Goal: Task Accomplishment & Management: Manage account settings

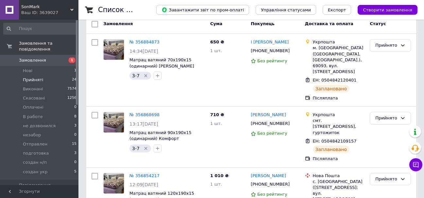
scroll to position [98, 0]
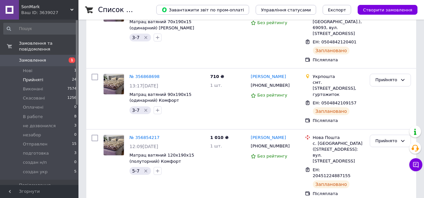
click at [47, 75] on li "Прийняті 24" at bounding box center [40, 79] width 80 height 9
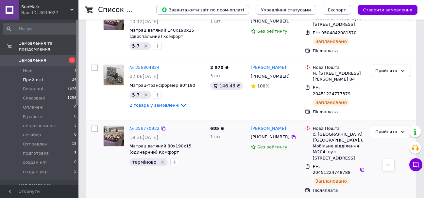
scroll to position [425, 0]
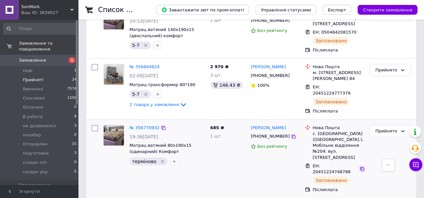
click at [359, 167] on icon at bounding box center [361, 169] width 5 height 5
click at [394, 128] on div "Прийнято" at bounding box center [386, 131] width 22 height 7
click at [396, 169] on li "создан н/п" at bounding box center [390, 175] width 40 height 12
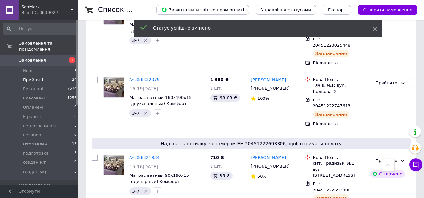
scroll to position [1411, 0]
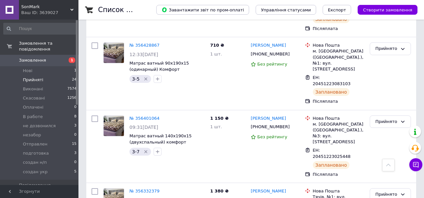
scroll to position [1180, 0]
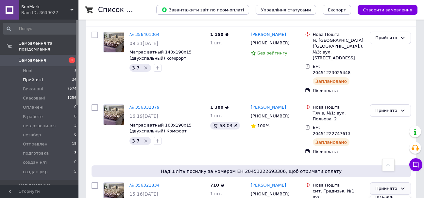
scroll to position [1311, 0]
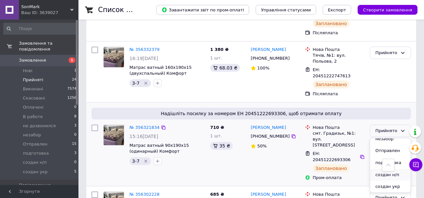
click at [392, 169] on li "создан н/п" at bounding box center [390, 175] width 40 height 12
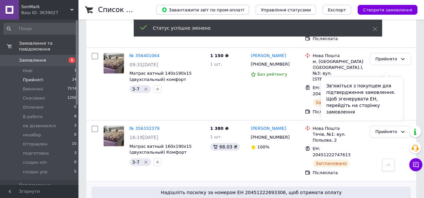
scroll to position [1283, 0]
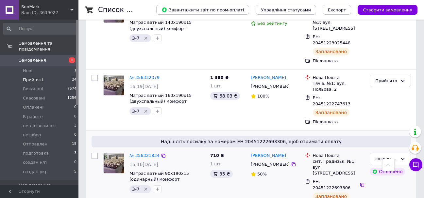
click at [37, 77] on span "Прийняті" at bounding box center [33, 80] width 20 height 6
click at [52, 112] on li "В работе 8" at bounding box center [40, 116] width 80 height 9
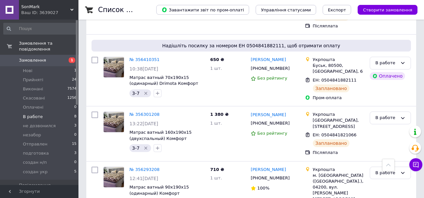
scroll to position [390, 0]
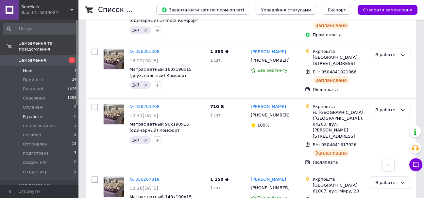
click at [42, 66] on li "Нові 1" at bounding box center [40, 70] width 80 height 9
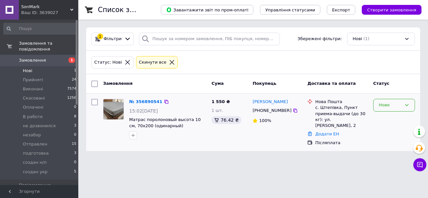
click at [389, 108] on div "Нове" at bounding box center [390, 105] width 23 height 7
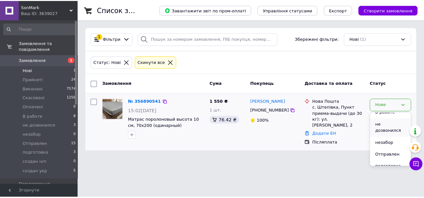
scroll to position [77, 0]
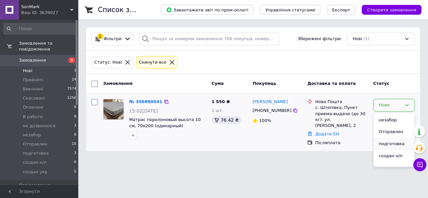
click at [397, 138] on li "подготовка" at bounding box center [394, 144] width 41 height 12
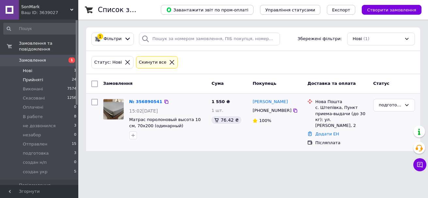
click at [37, 77] on span "Прийняті" at bounding box center [33, 80] width 20 height 6
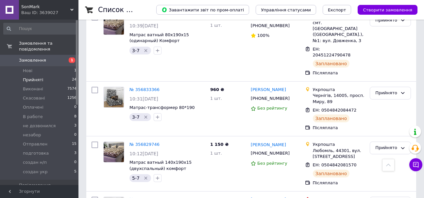
scroll to position [329, 0]
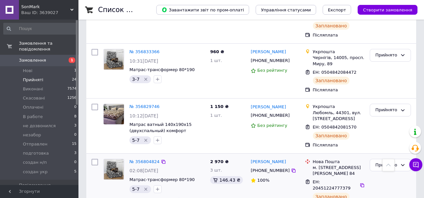
click at [179, 196] on icon at bounding box center [183, 200] width 8 height 8
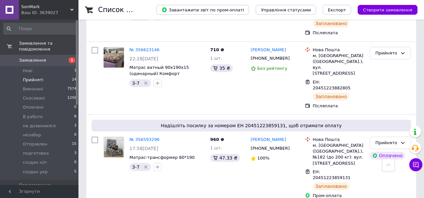
scroll to position [852, 0]
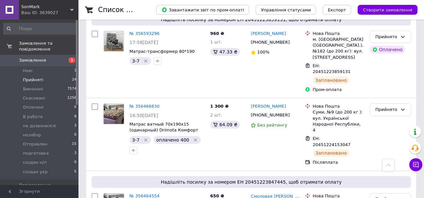
click at [44, 75] on li "Прийняті 24" at bounding box center [40, 79] width 80 height 9
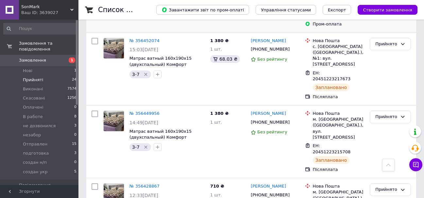
scroll to position [1263, 0]
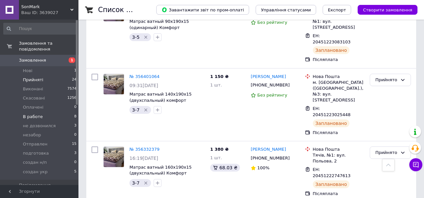
click at [42, 112] on li "В работе 8" at bounding box center [40, 116] width 80 height 9
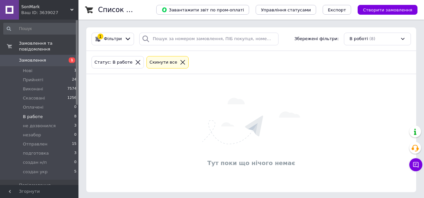
click at [180, 101] on div "Тут поки що нічого немає" at bounding box center [250, 133] width 329 height 105
click at [40, 66] on li "Нові 1" at bounding box center [40, 70] width 80 height 9
click at [34, 114] on span "В работе" at bounding box center [33, 117] width 20 height 6
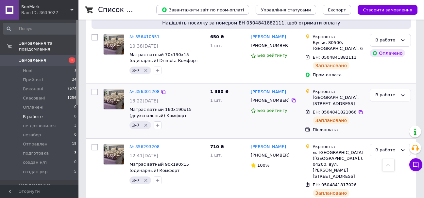
scroll to position [390, 0]
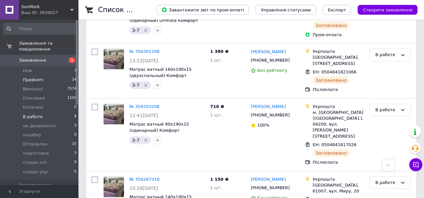
click at [56, 76] on li "Прийняті 24" at bounding box center [40, 79] width 80 height 9
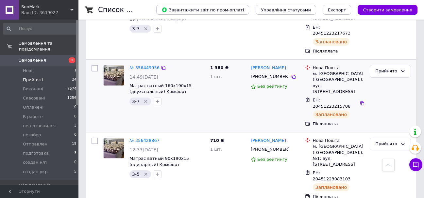
scroll to position [1203, 0]
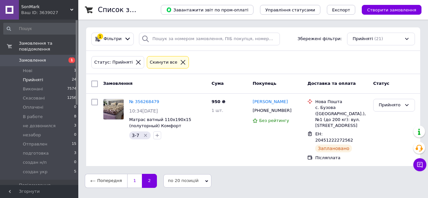
click at [136, 174] on link "1" at bounding box center [134, 181] width 15 height 14
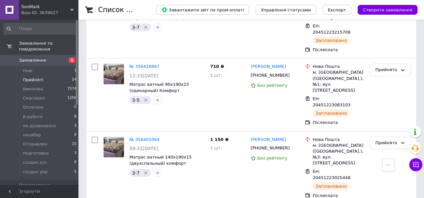
scroll to position [1203, 0]
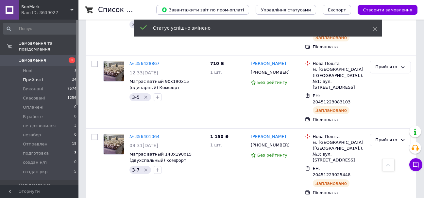
scroll to position [1203, 0]
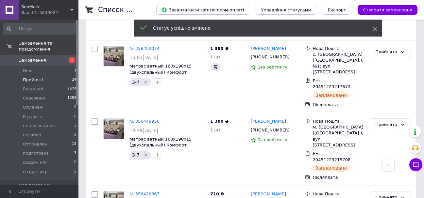
scroll to position [1073, 0]
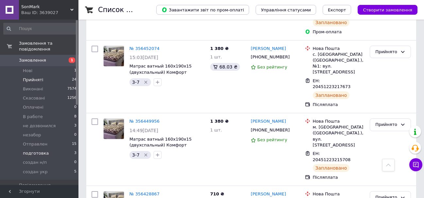
click at [41, 151] on span "подготовка" at bounding box center [36, 154] width 26 height 6
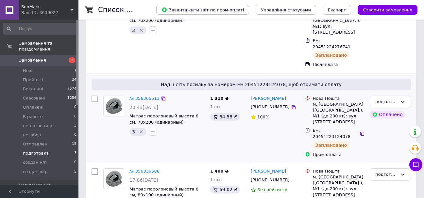
scroll to position [167, 0]
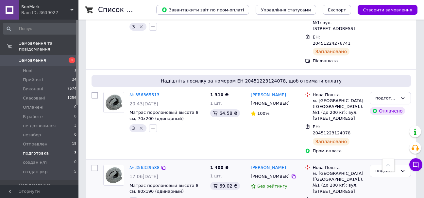
click at [383, 168] on div "подготовка" at bounding box center [386, 171] width 22 height 7
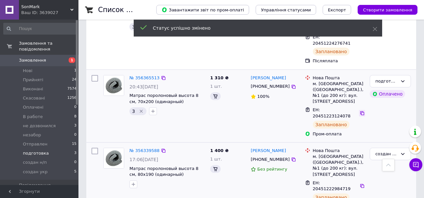
scroll to position [167, 0]
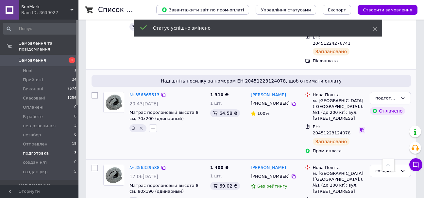
click at [359, 128] on icon at bounding box center [361, 130] width 5 height 5
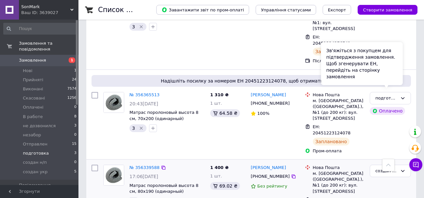
click at [397, 79] on div "Зв'яжіться з покупцем для підтвердження замовлення. Щоб згенерувати ЕН, перейді…" at bounding box center [362, 63] width 82 height 43
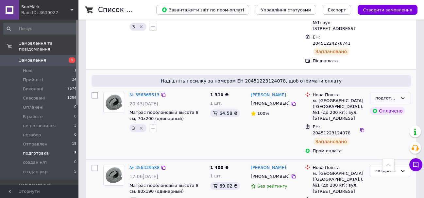
click at [406, 92] on div "подготовка" at bounding box center [389, 98] width 41 height 13
click at [399, 136] on li "создан н/п" at bounding box center [390, 142] width 40 height 12
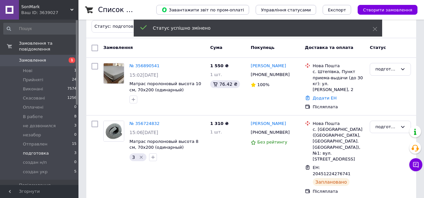
scroll to position [69, 0]
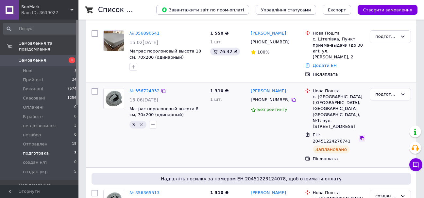
click at [360, 136] on icon at bounding box center [362, 138] width 4 height 4
click at [394, 91] on div "подготовка" at bounding box center [386, 94] width 22 height 7
click at [389, 133] on li "создан н/п" at bounding box center [390, 139] width 40 height 12
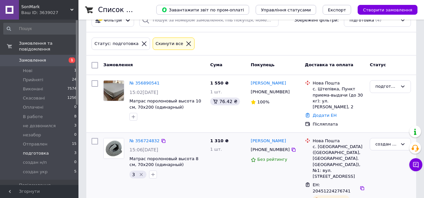
scroll to position [0, 0]
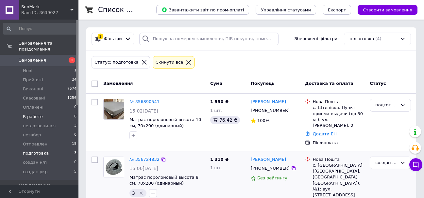
click at [45, 112] on li "В работе 8" at bounding box center [40, 116] width 80 height 9
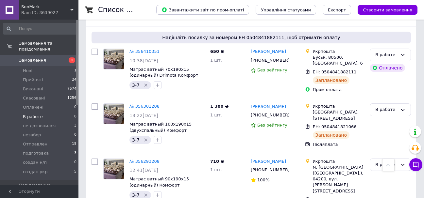
scroll to position [390, 0]
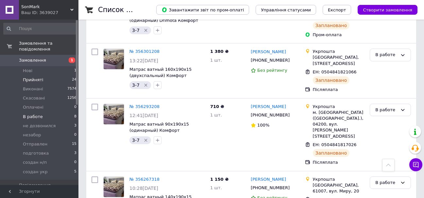
click at [46, 75] on li "Прийняті 24" at bounding box center [40, 79] width 80 height 9
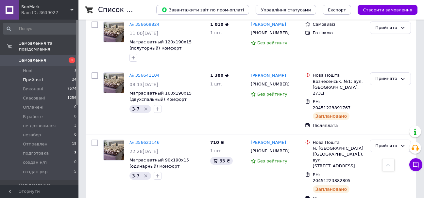
scroll to position [1131, 0]
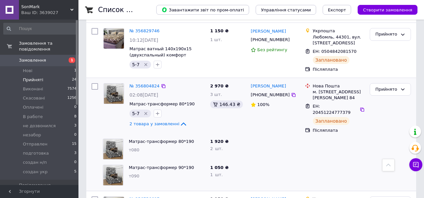
scroll to position [446, 0]
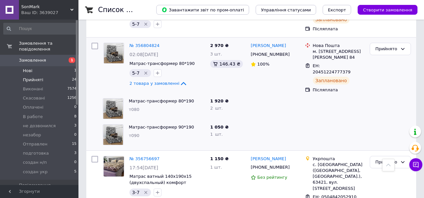
click at [46, 66] on li "Нові 1" at bounding box center [40, 70] width 80 height 9
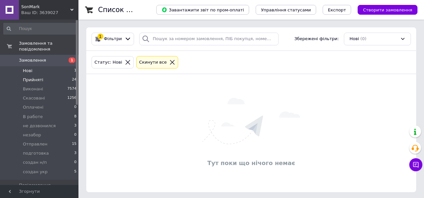
click at [40, 75] on li "Прийняті 24" at bounding box center [40, 79] width 80 height 9
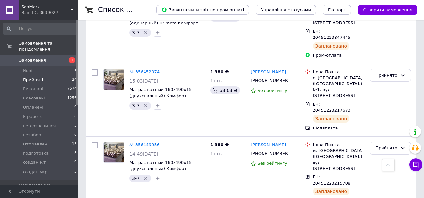
scroll to position [1038, 0]
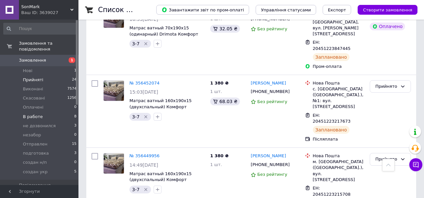
click at [43, 112] on li "В работе 8" at bounding box center [40, 116] width 80 height 9
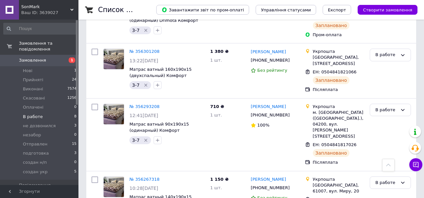
scroll to position [357, 0]
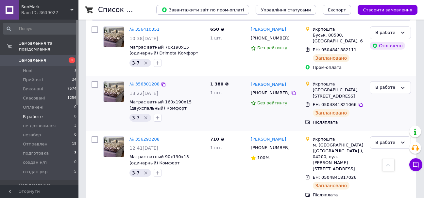
click at [151, 82] on link "№ 356301208" at bounding box center [144, 84] width 30 height 5
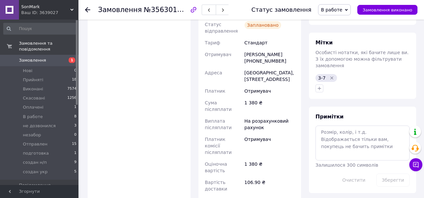
scroll to position [359, 0]
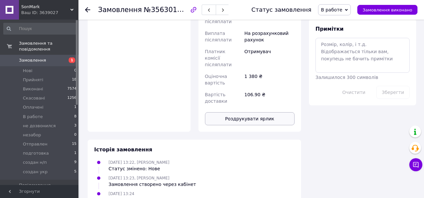
click at [267, 112] on button "Роздрукувати ярлик" at bounding box center [250, 118] width 90 height 13
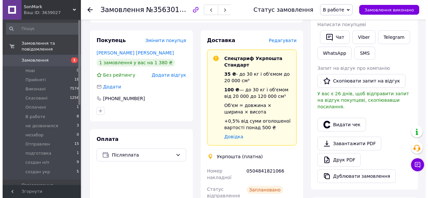
scroll to position [98, 0]
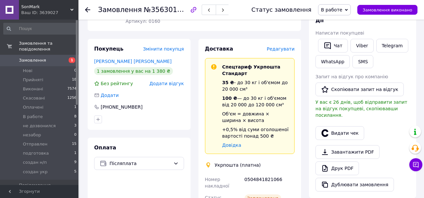
click at [286, 46] on span "Редагувати" at bounding box center [280, 48] width 28 height 5
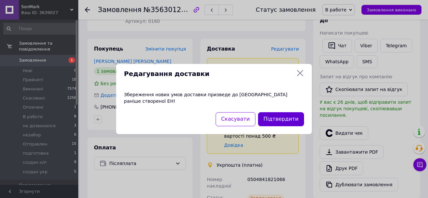
click at [281, 117] on button "Підтвердити" at bounding box center [281, 119] width 46 height 14
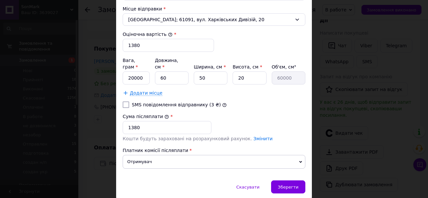
scroll to position [271, 0]
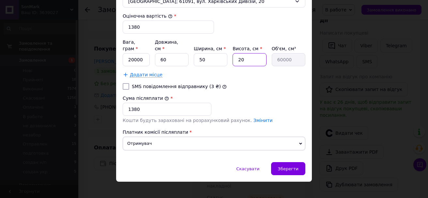
click at [252, 53] on input "20" at bounding box center [250, 59] width 34 height 13
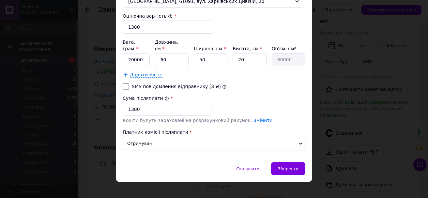
scroll to position [238, 0]
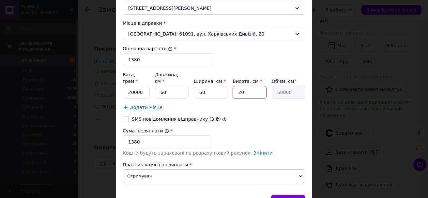
click at [260, 88] on input "20" at bounding box center [250, 92] width 34 height 13
type input "4"
type input "12000"
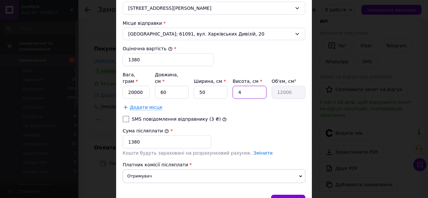
type input "40"
type input "120000"
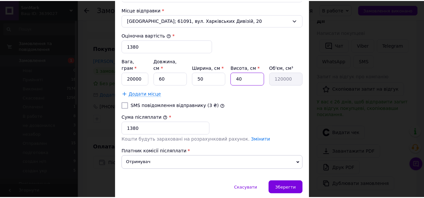
scroll to position [271, 0]
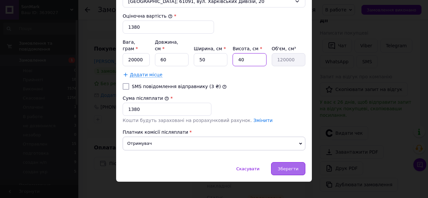
type input "40"
click at [286, 167] on span "Зберегти" at bounding box center [288, 169] width 21 height 5
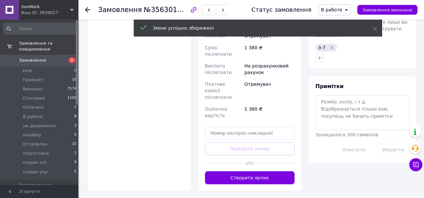
scroll to position [294, 0]
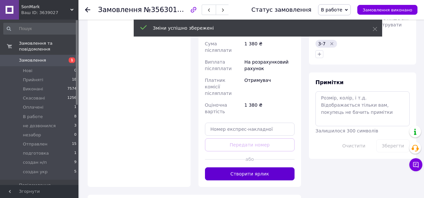
click at [261, 168] on button "Створити ярлик" at bounding box center [250, 174] width 90 height 13
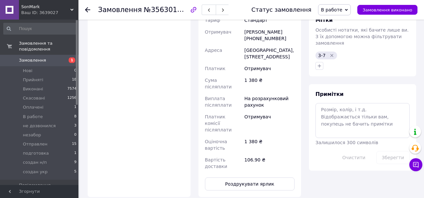
click at [261, 178] on button "Роздрукувати ярлик" at bounding box center [250, 184] width 90 height 13
click at [349, 8] on span "В работе" at bounding box center [334, 9] width 33 height 11
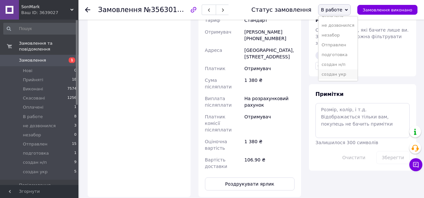
click at [352, 76] on li "создан укр" at bounding box center [337, 75] width 39 height 10
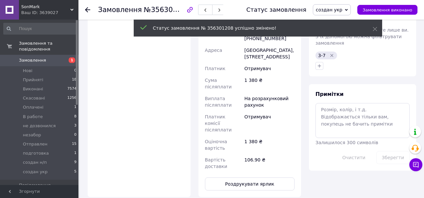
scroll to position [22, 0]
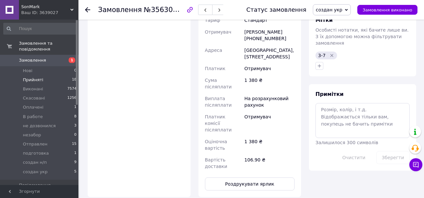
click at [54, 75] on li "Прийняті 18" at bounding box center [40, 79] width 80 height 9
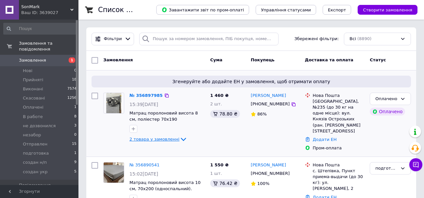
click at [181, 140] on icon at bounding box center [183, 139] width 5 height 3
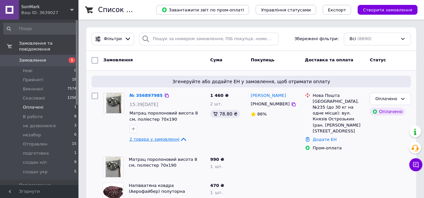
click at [42, 103] on li "Оплачені 1" at bounding box center [40, 107] width 80 height 9
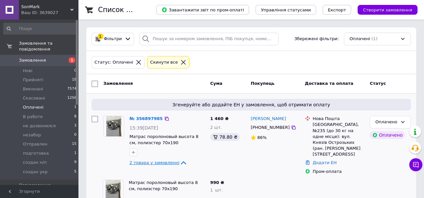
click at [179, 160] on icon at bounding box center [183, 163] width 8 height 8
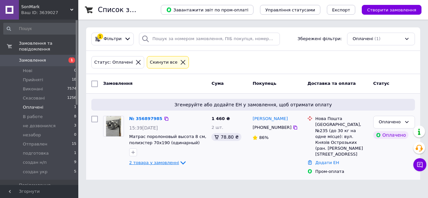
click at [179, 160] on icon at bounding box center [183, 163] width 8 height 8
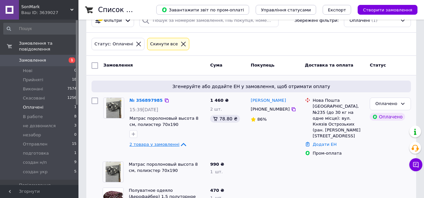
scroll to position [34, 0]
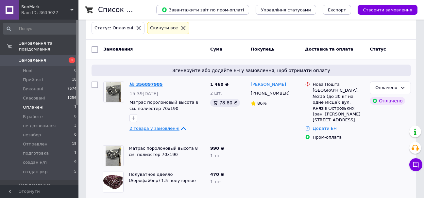
click at [137, 84] on link "№ 356897985" at bounding box center [145, 84] width 33 height 5
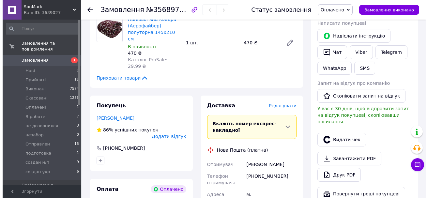
scroll to position [263, 0]
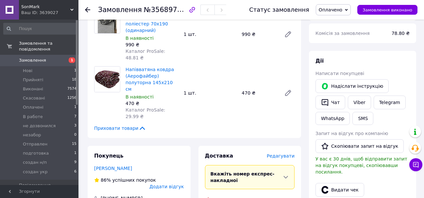
click at [278, 153] on span "Редагувати" at bounding box center [280, 155] width 28 height 5
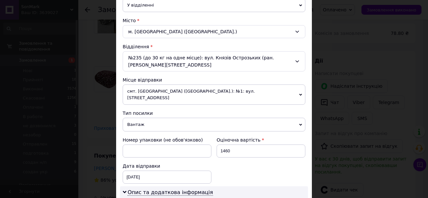
scroll to position [152, 0]
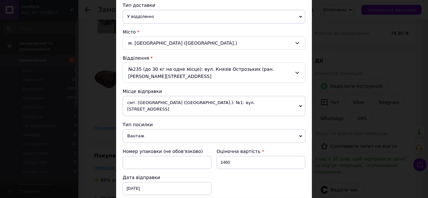
click at [277, 75] on div "№235 (до 30 кг на одне місце): вул. Князів Острозьких (ран. Московська), 46/2" at bounding box center [214, 73] width 183 height 20
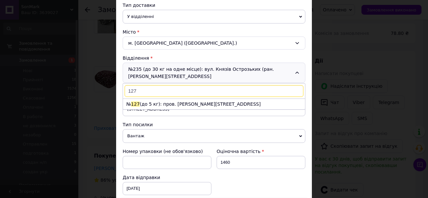
scroll to position [0, 0]
type input "127"
click at [279, 56] on div "Відділення" at bounding box center [214, 58] width 183 height 7
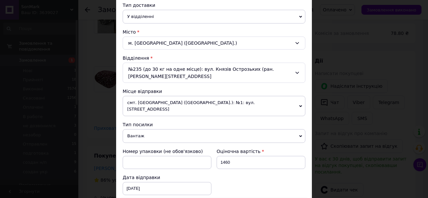
click at [299, 97] on span "смт. [GEOGRAPHIC_DATA] ([GEOGRAPHIC_DATA].): №1: вул. [STREET_ADDRESS]" at bounding box center [214, 106] width 183 height 20
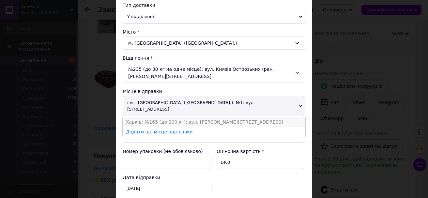
click at [226, 118] on li "Харків: №165 (до 200 кг): вул. [PERSON_NAME][STREET_ADDRESS]" at bounding box center [214, 122] width 183 height 10
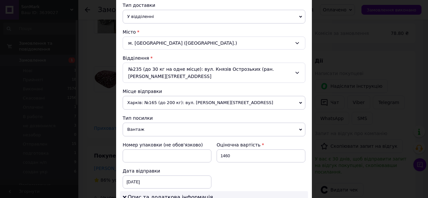
click at [263, 29] on div "Місто" at bounding box center [214, 32] width 183 height 7
click at [254, 45] on div "м. Київ (Київська обл.)" at bounding box center [214, 43] width 183 height 13
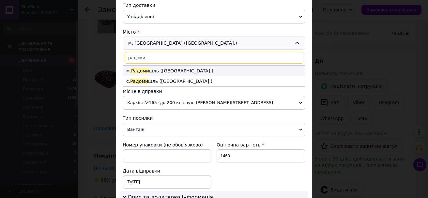
type input "радоми"
click at [155, 71] on li "м. Радоми шль (Житомирська обл.)" at bounding box center [214, 71] width 182 height 10
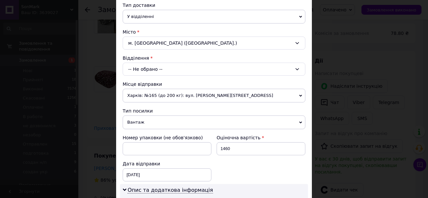
click at [164, 69] on div "-- Не обрано --" at bounding box center [214, 69] width 183 height 13
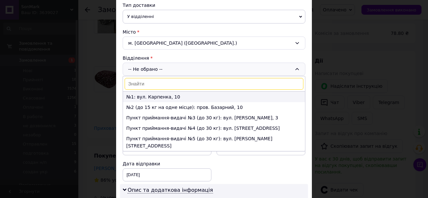
click at [195, 95] on li "№1: вул. Карпенка, 10" at bounding box center [214, 97] width 182 height 10
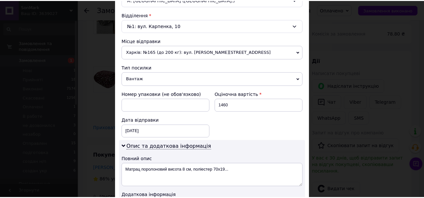
scroll to position [309, 0]
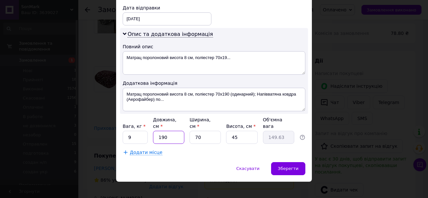
click at [175, 131] on input "190" at bounding box center [168, 137] width 31 height 13
click at [176, 131] on input "190" at bounding box center [168, 137] width 31 height 13
type input "7"
type input "5.51"
type input "70"
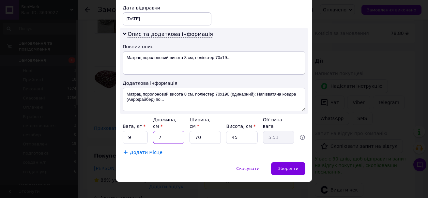
type input "55.13"
type input "70"
click at [209, 131] on input "70" at bounding box center [205, 137] width 31 height 13
type input "4"
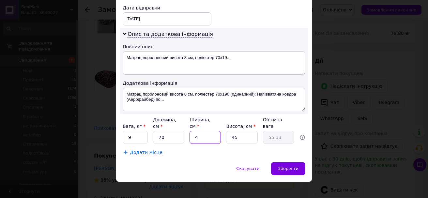
type input "3.15"
type input "40"
type input "31.5"
type input "40"
click at [243, 134] on input "45" at bounding box center [241, 137] width 31 height 13
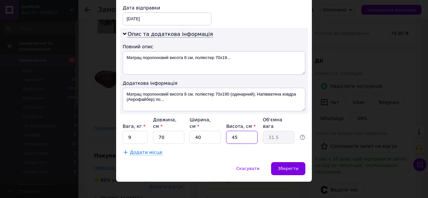
click at [243, 134] on input "45" at bounding box center [241, 137] width 31 height 13
click at [177, 134] on input "70" at bounding box center [168, 137] width 31 height 13
type input "8"
type input "3.6"
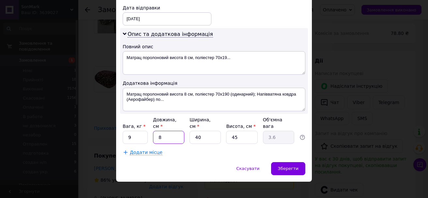
type input "80"
type input "36"
type input "80"
click at [218, 133] on input "40" at bounding box center [205, 137] width 31 height 13
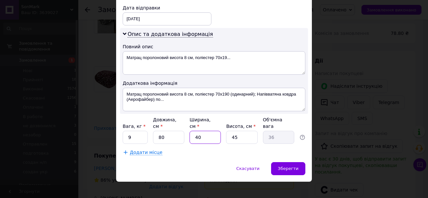
type input "7"
type input "6.3"
type input "75"
type input "67.5"
type input "75"
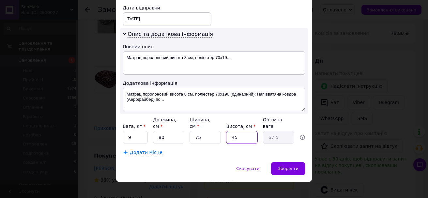
click at [241, 131] on input "45" at bounding box center [241, 137] width 31 height 13
type input "2"
type input "3"
type input "20"
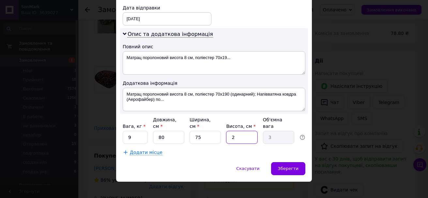
type input "30"
type input "20"
click at [296, 166] on span "Зберегти" at bounding box center [288, 168] width 21 height 5
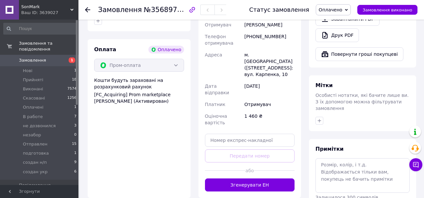
scroll to position [459, 0]
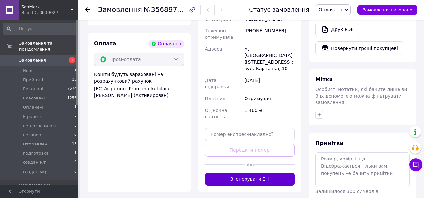
click at [271, 173] on button "Згенерувати ЕН" at bounding box center [250, 179] width 90 height 13
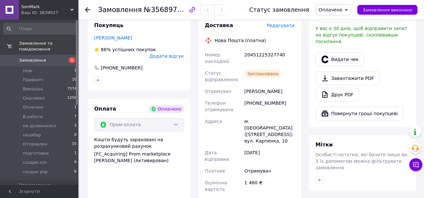
scroll to position [361, 0]
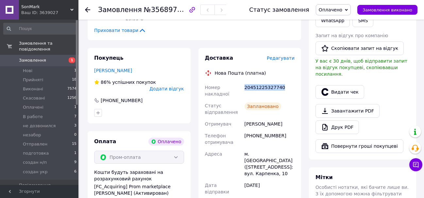
drag, startPoint x: 283, startPoint y: 55, endPoint x: 245, endPoint y: 56, distance: 37.9
click at [245, 82] on div "20451225327740" at bounding box center [269, 91] width 53 height 18
copy div "20451225327740"
click at [348, 8] on span "Оплачено" at bounding box center [332, 9] width 35 height 11
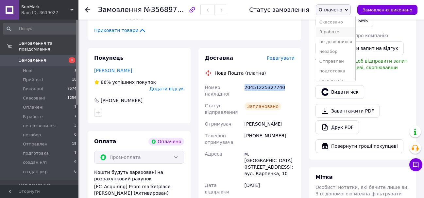
scroll to position [37, 0]
click at [346, 65] on li "создан н/п" at bounding box center [335, 65] width 39 height 10
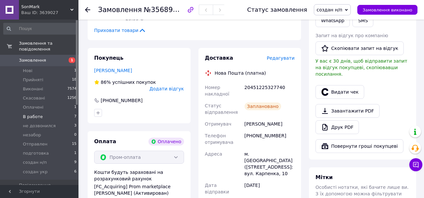
click at [45, 112] on li "В работе 7" at bounding box center [40, 116] width 80 height 9
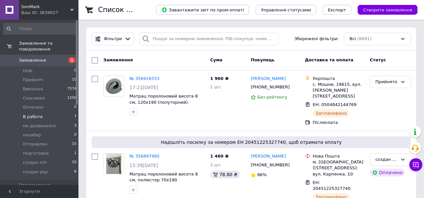
click at [26, 114] on span "В работе" at bounding box center [33, 117] width 20 height 6
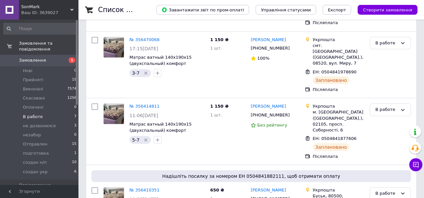
scroll to position [334, 0]
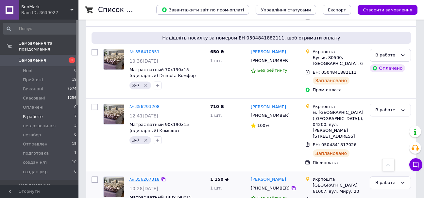
click at [146, 177] on link "№ 356267318" at bounding box center [144, 179] width 30 height 5
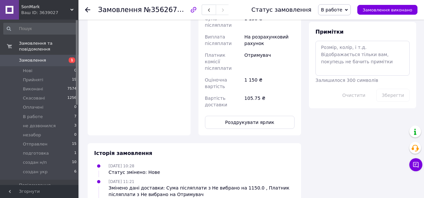
scroll to position [367, 0]
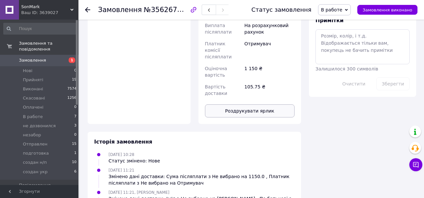
click at [259, 104] on button "Роздрукувати ярлик" at bounding box center [250, 110] width 90 height 13
click at [350, 10] on span "В работе" at bounding box center [334, 9] width 33 height 11
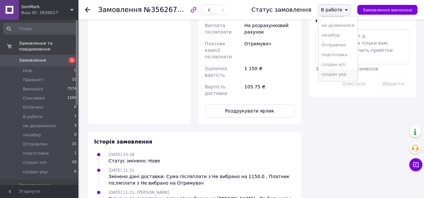
click at [345, 77] on li "создан укр" at bounding box center [337, 75] width 39 height 10
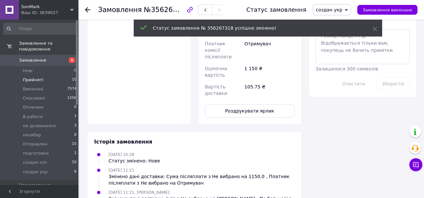
click at [50, 75] on li "Прийняті 19" at bounding box center [40, 79] width 80 height 9
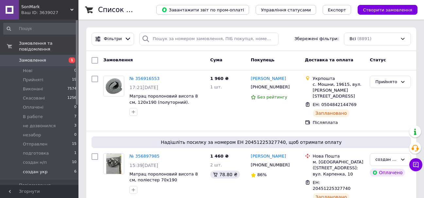
click at [46, 112] on li "В работе 7" at bounding box center [40, 116] width 80 height 9
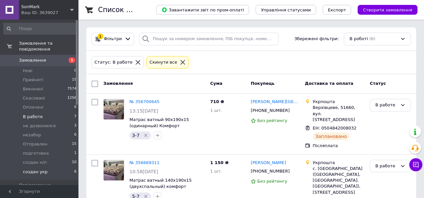
click at [47, 168] on li "создан укр 6" at bounding box center [40, 174] width 80 height 12
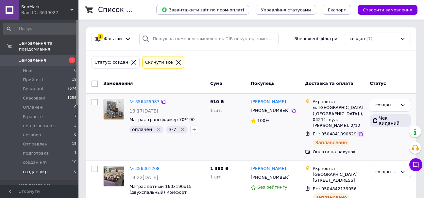
click at [358, 132] on icon at bounding box center [360, 134] width 4 height 4
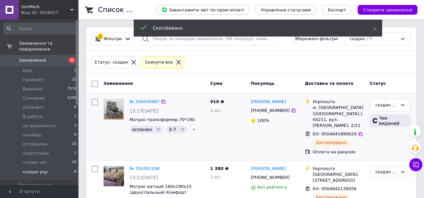
click at [264, 113] on span "[PHONE_NUMBER]" at bounding box center [269, 110] width 39 height 5
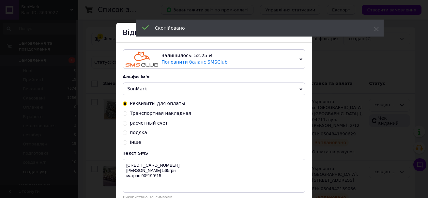
click at [155, 115] on span "Транспортная накладная" at bounding box center [160, 113] width 61 height 5
click at [127, 115] on input "Транспортная накладная" at bounding box center [125, 113] width 5 height 5
radio input "true"
radio input "false"
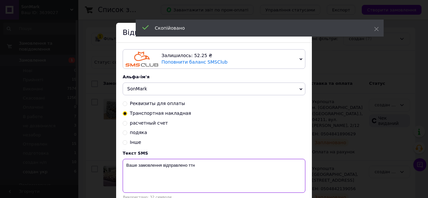
click at [270, 179] on textarea "Ваше замовлення відправлено ттн" at bounding box center [214, 176] width 183 height 34
paste textarea "0504841890629"
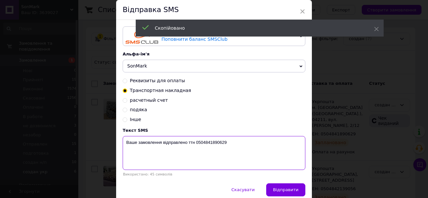
scroll to position [52, 0]
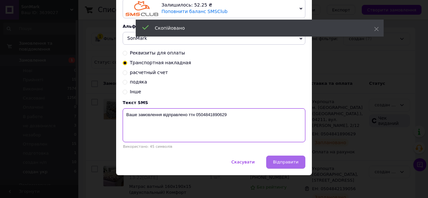
type textarea "Ваше замовлення відправлено ттн 0504841890629"
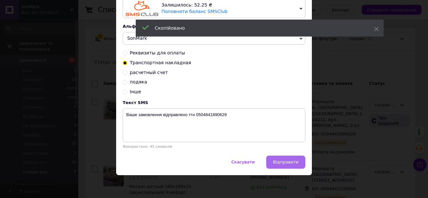
click at [290, 162] on span "Відправити" at bounding box center [285, 162] width 25 height 5
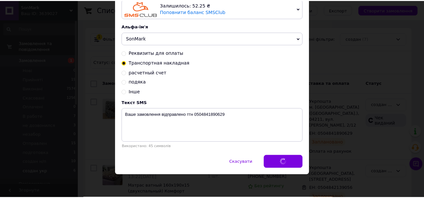
scroll to position [0, 0]
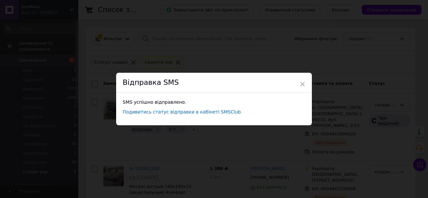
click at [366, 132] on div "× Відправка SMS SMS успішно відправлено. Подивитись статус відправки в кабінеті…" at bounding box center [214, 99] width 428 height 198
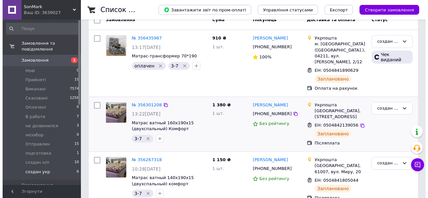
scroll to position [65, 0]
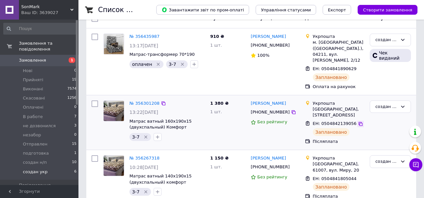
click at [358, 121] on icon at bounding box center [360, 123] width 5 height 5
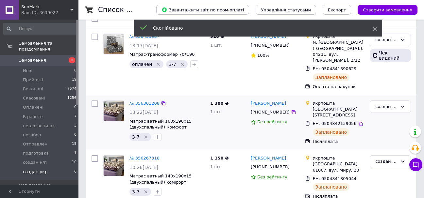
click at [268, 110] on span "[PHONE_NUMBER]" at bounding box center [269, 112] width 39 height 5
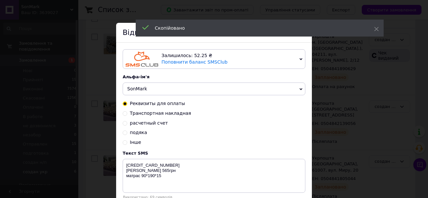
click at [168, 111] on div "Реквизиты для оплаты Транспортная накладная расчетный счет подяка Інше" at bounding box center [214, 123] width 183 height 45
click at [168, 113] on span "Транспортная накладная" at bounding box center [160, 113] width 61 height 5
click at [127, 113] on input "Транспортная накладная" at bounding box center [125, 113] width 5 height 5
radio input "true"
radio input "false"
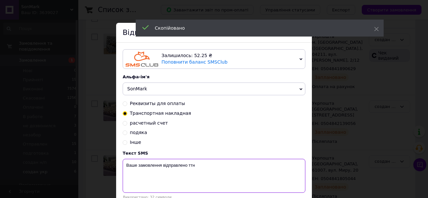
click at [220, 168] on textarea "Ваше замовлення відправлено ттн" at bounding box center [214, 176] width 183 height 34
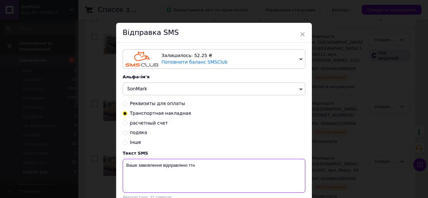
paste textarea "0504842139056"
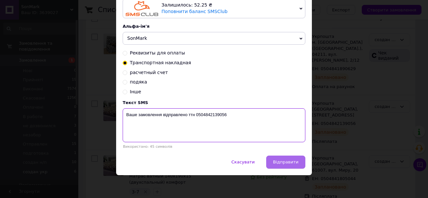
scroll to position [52, 0]
type textarea "Ваше замовлення відправлено ттн 0504842139056"
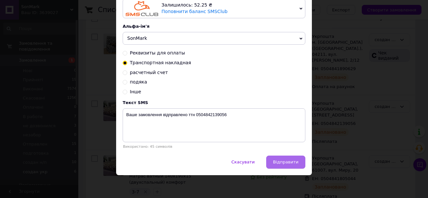
click at [288, 161] on span "Відправити" at bounding box center [285, 162] width 25 height 5
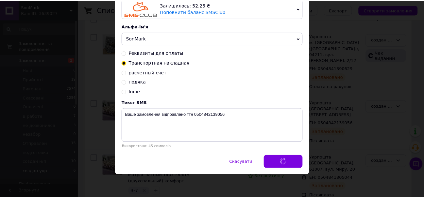
scroll to position [0, 0]
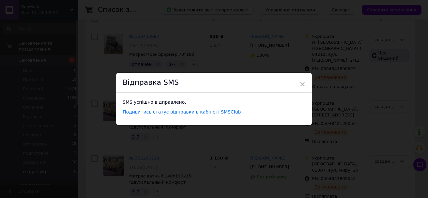
click at [369, 118] on div "× Відправка SMS SMS успішно відправлено. Подивитись статус відправки в кабінеті…" at bounding box center [214, 99] width 428 height 198
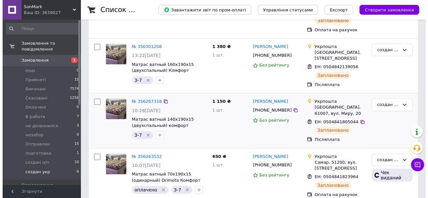
scroll to position [131, 0]
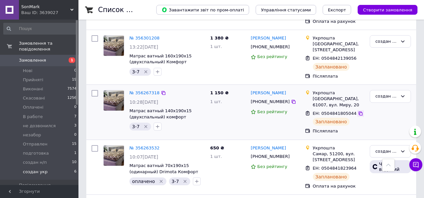
click at [358, 111] on icon at bounding box center [360, 113] width 5 height 5
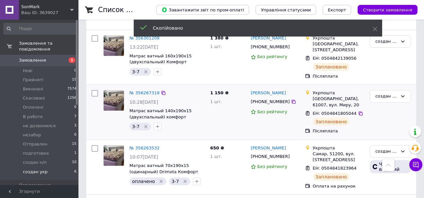
click at [271, 99] on span "[PHONE_NUMBER]" at bounding box center [269, 101] width 39 height 5
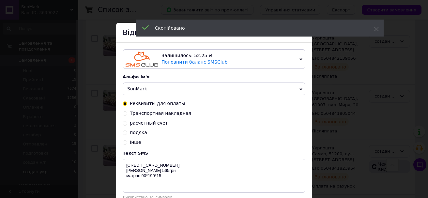
click at [163, 115] on span "Транспортная накладная" at bounding box center [160, 113] width 61 height 5
click at [127, 115] on input "Транспортная накладная" at bounding box center [125, 113] width 5 height 5
radio input "true"
radio input "false"
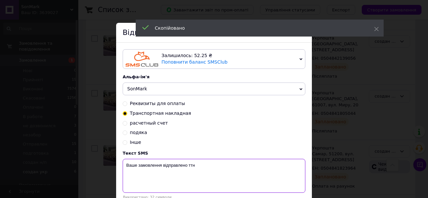
click at [224, 162] on textarea "Ваше замовлення відправлено ттн" at bounding box center [214, 176] width 183 height 34
paste textarea "0504841805044"
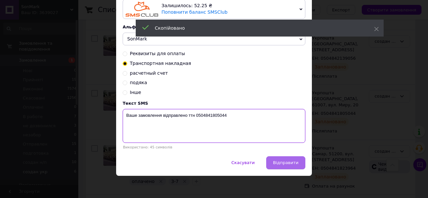
scroll to position [52, 0]
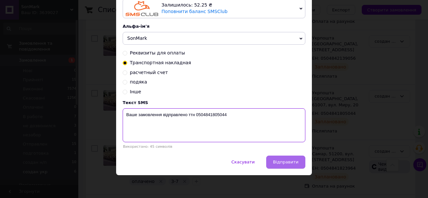
type textarea "Ваше замовлення відправлено ттн 0504841805044"
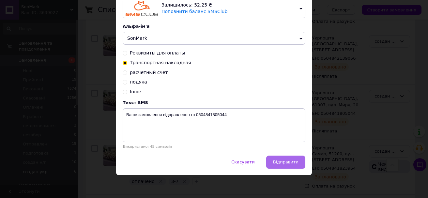
click at [277, 160] on span "Відправити" at bounding box center [285, 162] width 25 height 5
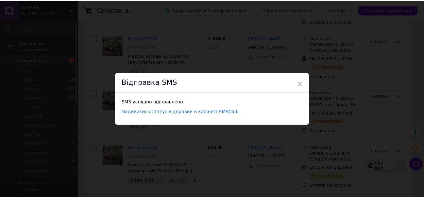
scroll to position [0, 0]
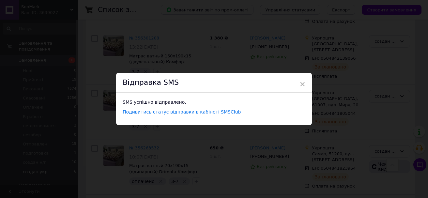
click at [359, 113] on div "× Відправка SMS SMS успішно відправлено. Подивитись статус відправки в кабінеті…" at bounding box center [214, 99] width 428 height 198
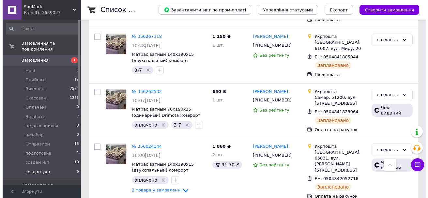
scroll to position [196, 0]
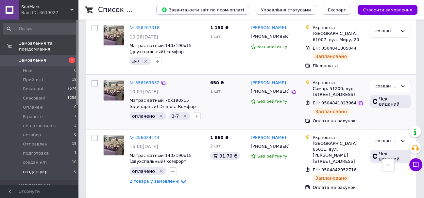
click at [358, 101] on icon at bounding box center [360, 103] width 4 height 4
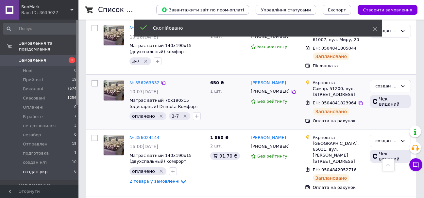
click at [259, 89] on span "[PHONE_NUMBER]" at bounding box center [269, 91] width 39 height 5
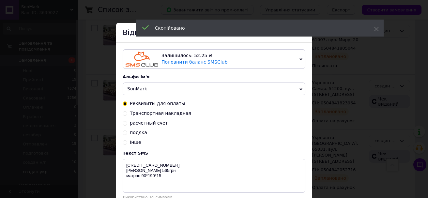
click at [177, 116] on span "Транспортная накладная" at bounding box center [160, 113] width 61 height 5
click at [127, 115] on input "Транспортная накладная" at bounding box center [125, 113] width 5 height 5
radio input "true"
radio input "false"
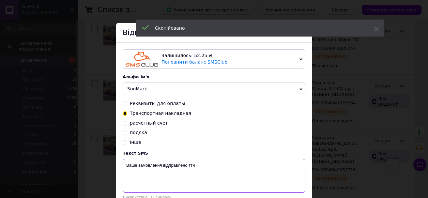
click at [214, 162] on textarea "Ваше замовлення відправлено ттн" at bounding box center [214, 176] width 183 height 34
paste textarea "0504841823964"
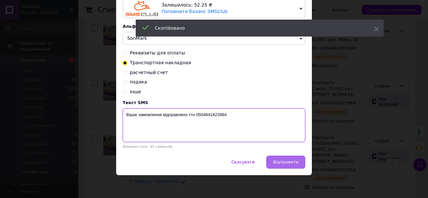
scroll to position [52, 0]
type textarea "Ваше замовлення відправлено ттн 0504841823964"
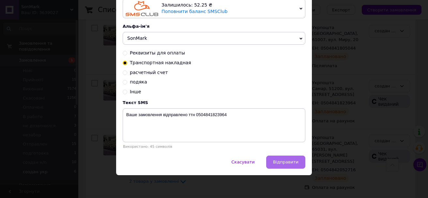
click at [288, 167] on button "Відправити" at bounding box center [285, 162] width 39 height 13
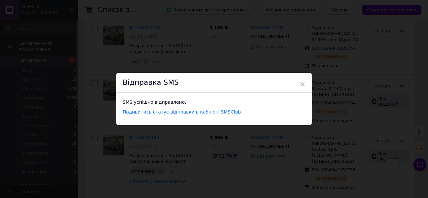
scroll to position [0, 0]
click at [357, 153] on div "× Відправка SMS SMS успішно відправлено. Подивитись статус відправки в кабінеті…" at bounding box center [214, 99] width 428 height 198
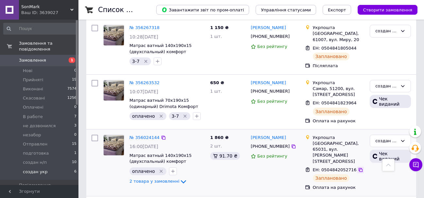
click at [358, 168] on icon at bounding box center [360, 170] width 4 height 4
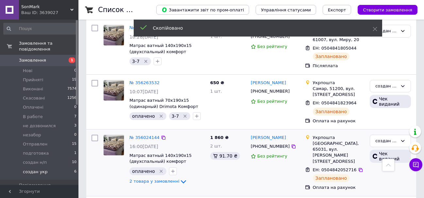
click at [264, 144] on span "[PHONE_NUMBER]" at bounding box center [269, 146] width 39 height 5
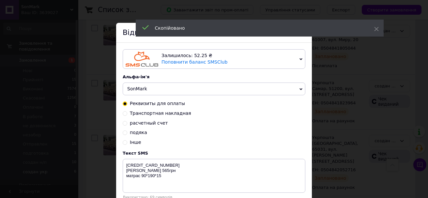
click at [163, 116] on span "Транспортная накладная" at bounding box center [160, 113] width 61 height 5
click at [127, 115] on input "Транспортная накладная" at bounding box center [125, 113] width 5 height 5
radio input "true"
radio input "false"
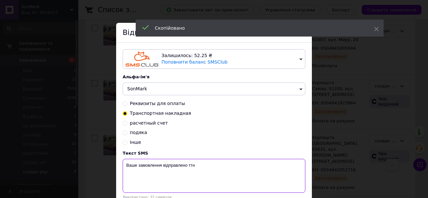
click at [216, 163] on textarea "Ваше замовлення відправлено ттн" at bounding box center [214, 176] width 183 height 34
paste textarea "0504842052716"
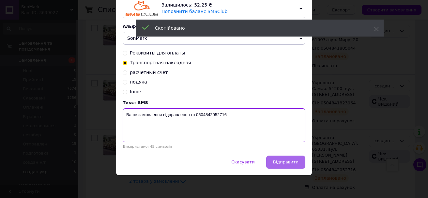
scroll to position [52, 0]
type textarea "Ваше замовлення відправлено ттн 0504842052716"
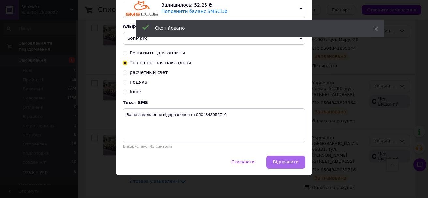
click at [284, 157] on button "Відправити" at bounding box center [285, 162] width 39 height 13
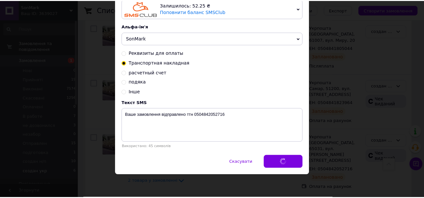
scroll to position [0, 0]
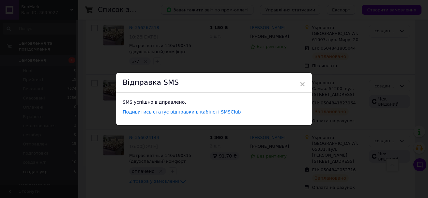
click at [370, 157] on div "× Відправка SMS SMS успішно відправлено. Подивитись статус відправки в кабінеті…" at bounding box center [214, 99] width 428 height 198
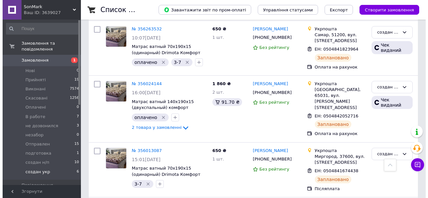
scroll to position [261, 0]
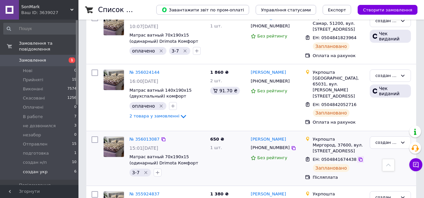
click at [358, 157] on icon at bounding box center [360, 159] width 5 height 5
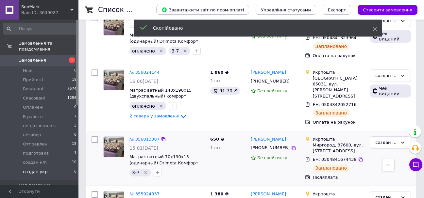
click at [276, 145] on span "[PHONE_NUMBER]" at bounding box center [269, 147] width 39 height 5
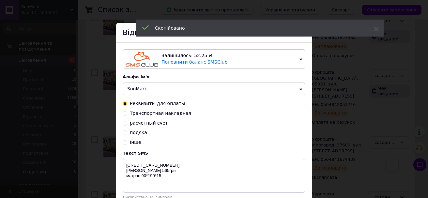
click at [168, 114] on span "Транспортная накладная" at bounding box center [160, 113] width 61 height 5
click at [127, 114] on input "Транспортная накладная" at bounding box center [125, 113] width 5 height 5
radio input "true"
radio input "false"
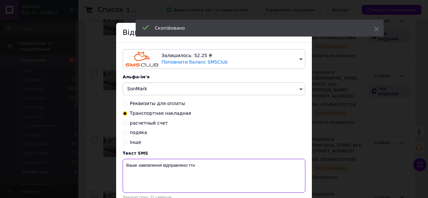
click at [241, 173] on textarea "Ваше замовлення відправлено ттн" at bounding box center [214, 176] width 183 height 34
paste textarea "0504841674438"
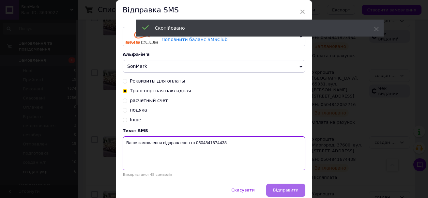
scroll to position [52, 0]
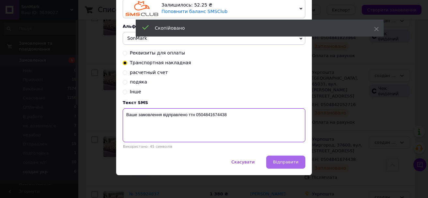
type textarea "Ваше замовлення відправлено ттн 0504841674438"
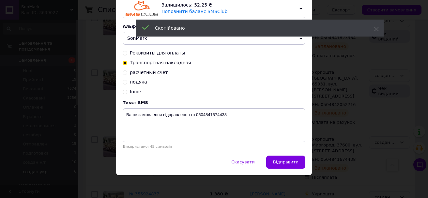
click at [293, 161] on span "Відправити" at bounding box center [285, 162] width 25 height 5
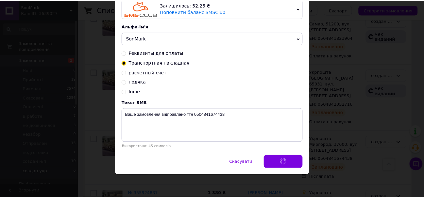
scroll to position [0, 0]
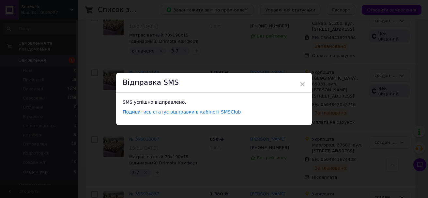
click at [369, 149] on div "× Відправка SMS SMS успішно відправлено. Подивитись статус відправки в кабінеті…" at bounding box center [214, 99] width 428 height 198
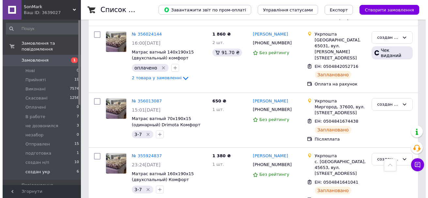
scroll to position [300, 0]
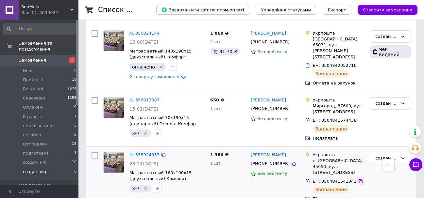
click at [358, 180] on icon at bounding box center [360, 182] width 4 height 4
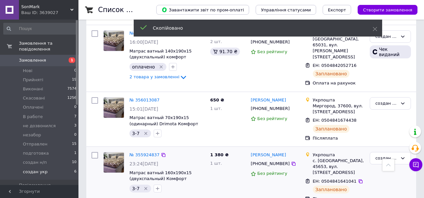
click at [271, 161] on span "[PHONE_NUMBER]" at bounding box center [269, 163] width 39 height 5
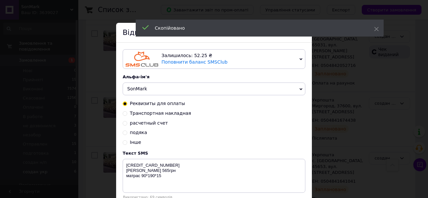
click at [168, 116] on span "Транспортная накладная" at bounding box center [160, 113] width 61 height 5
click at [127, 115] on input "Транспортная накладная" at bounding box center [125, 113] width 5 height 5
radio input "true"
radio input "false"
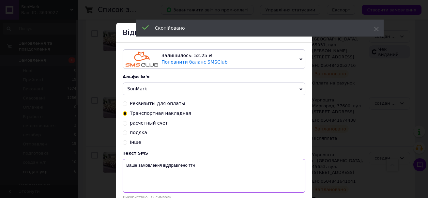
click at [231, 168] on textarea "Ваше замовлення відправлено ттн" at bounding box center [214, 176] width 183 height 34
paste textarea "0504841641041"
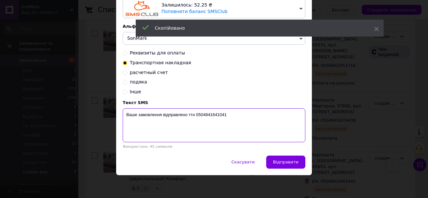
scroll to position [52, 0]
type textarea "Ваше замовлення відправлено ттн 0504841641041"
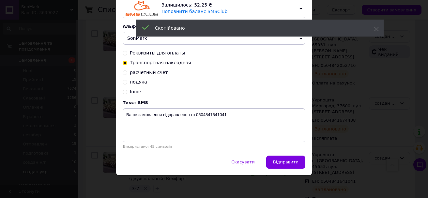
click at [286, 163] on span "Відправити" at bounding box center [285, 162] width 25 height 5
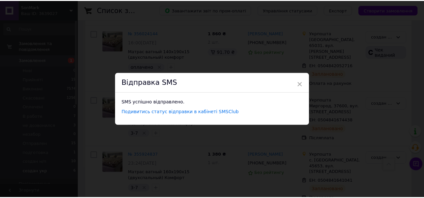
scroll to position [0, 0]
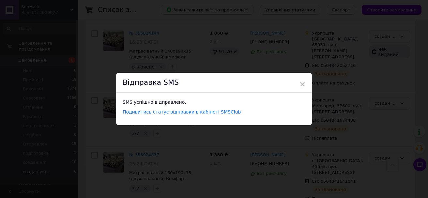
click at [362, 158] on div "× Відправка SMS SMS успішно відправлено. Подивитись статус відправки в кабінеті…" at bounding box center [214, 99] width 428 height 198
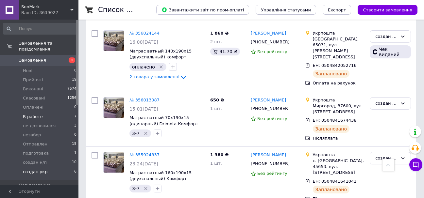
click at [42, 113] on li "В работе 7" at bounding box center [40, 116] width 80 height 9
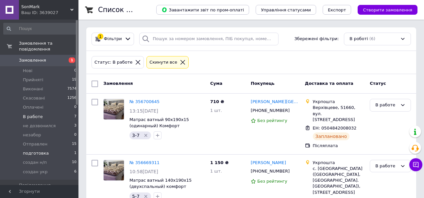
click at [46, 149] on li "подготовка 1" at bounding box center [40, 153] width 80 height 9
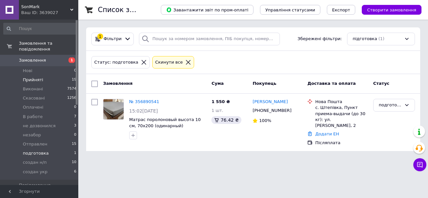
click at [46, 76] on li "Прийняті 19" at bounding box center [40, 79] width 80 height 9
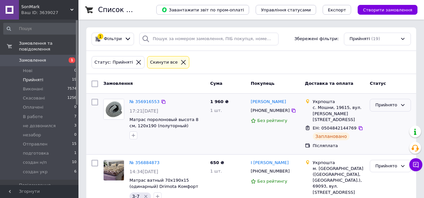
click at [390, 106] on div "Прийнято" at bounding box center [386, 105] width 22 height 7
click at [385, 153] on li "В работе" at bounding box center [390, 155] width 40 height 12
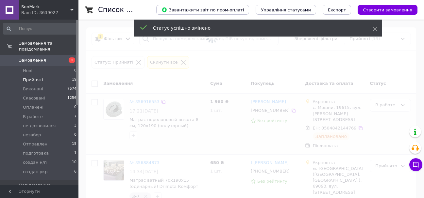
scroll to position [33, 0]
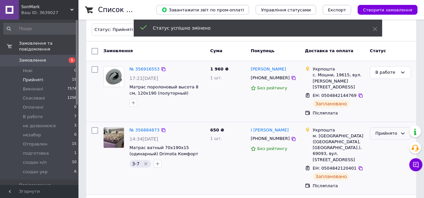
click at [393, 130] on div "Прийнято" at bounding box center [386, 133] width 22 height 7
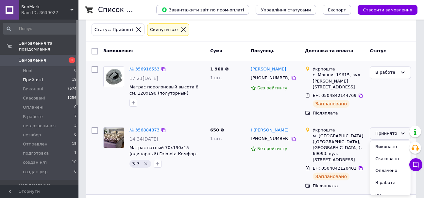
click at [385, 177] on li "В работе" at bounding box center [390, 183] width 40 height 12
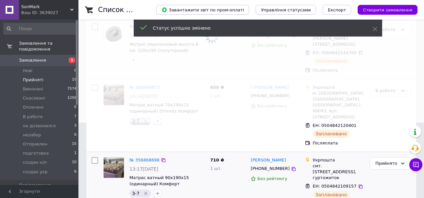
scroll to position [131, 0]
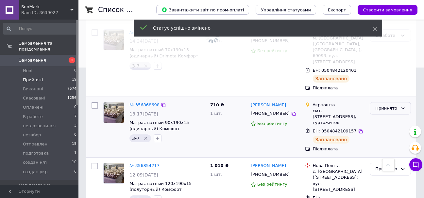
click at [395, 105] on div "Прийнято" at bounding box center [386, 108] width 22 height 7
click at [385, 152] on li "В работе" at bounding box center [390, 158] width 40 height 12
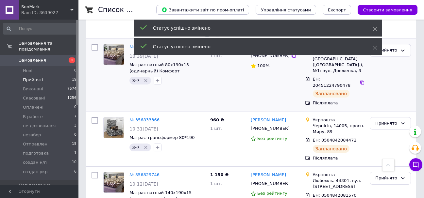
scroll to position [327, 0]
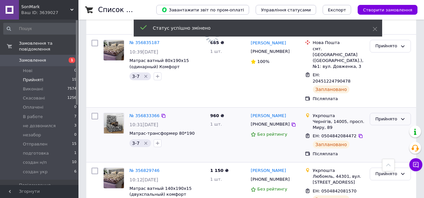
click at [401, 113] on div "Прийнято" at bounding box center [389, 119] width 41 height 13
click at [389, 163] on li "В работе" at bounding box center [390, 169] width 40 height 12
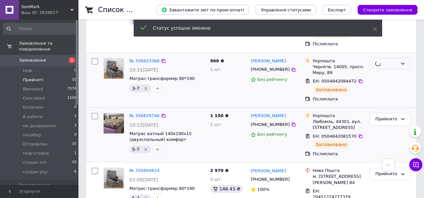
scroll to position [392, 0]
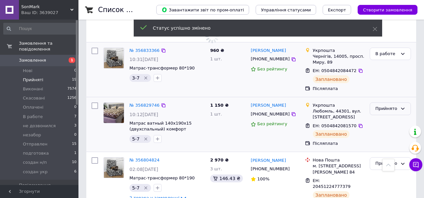
click at [397, 103] on div "Прийнято" at bounding box center [389, 109] width 41 height 13
click at [385, 152] on li "В работе" at bounding box center [390, 158] width 40 height 12
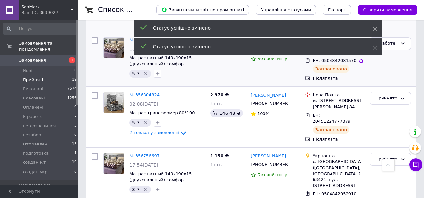
scroll to position [522, 0]
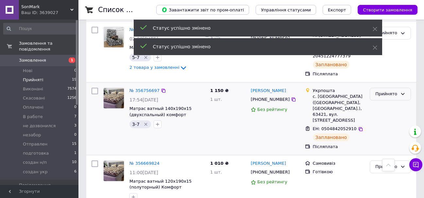
click at [395, 91] on div "Прийнято" at bounding box center [386, 94] width 22 height 7
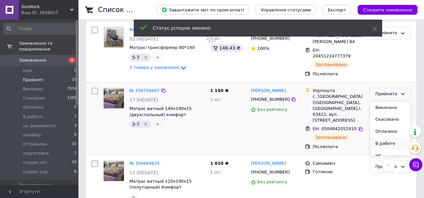
click at [388, 138] on li "В работе" at bounding box center [390, 144] width 40 height 12
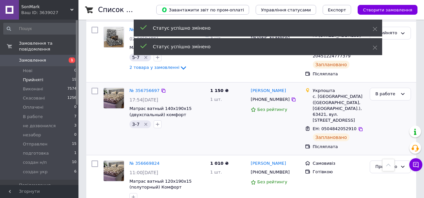
scroll to position [588, 0]
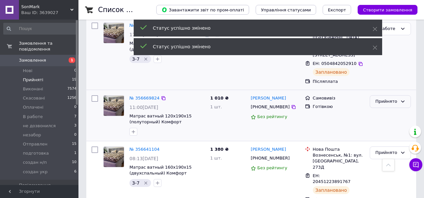
click at [397, 95] on div "Прийнято" at bounding box center [389, 101] width 41 height 13
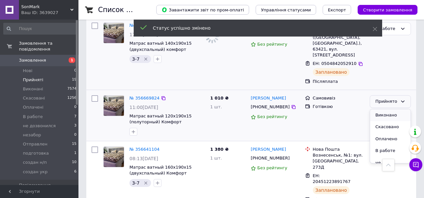
click at [392, 109] on li "Виконано" at bounding box center [390, 115] width 40 height 12
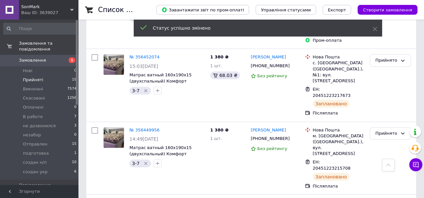
scroll to position [1073, 0]
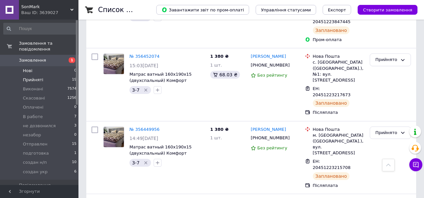
click at [40, 66] on li "Нові 0" at bounding box center [40, 70] width 80 height 9
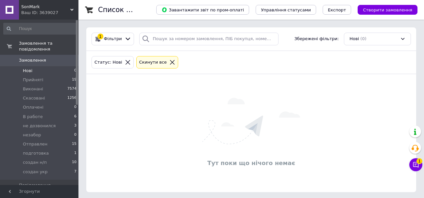
click at [265, 99] on img at bounding box center [251, 121] width 98 height 46
drag, startPoint x: 272, startPoint y: 99, endPoint x: 297, endPoint y: 108, distance: 27.3
click at [272, 99] on img at bounding box center [251, 121] width 98 height 46
click at [415, 165] on icon at bounding box center [415, 165] width 7 height 7
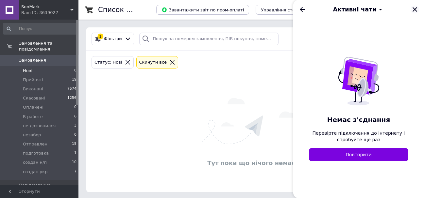
click at [413, 8] on icon "Закрити" at bounding box center [414, 10] width 6 height 6
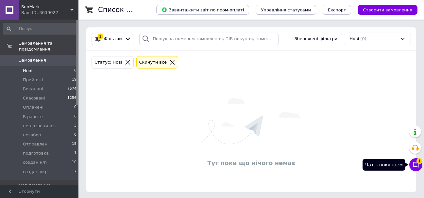
click at [414, 165] on icon at bounding box center [415, 165] width 7 height 7
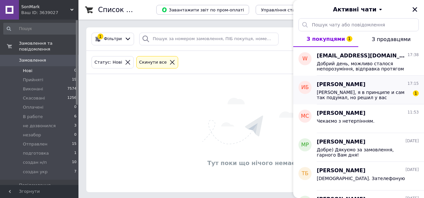
click at [383, 96] on span "[PERSON_NAME], я в принципе и сам так подумал, но решил у вас уточнить." at bounding box center [362, 95] width 93 height 10
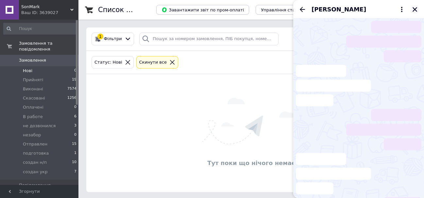
click at [414, 10] on icon "Закрити" at bounding box center [414, 9] width 5 height 5
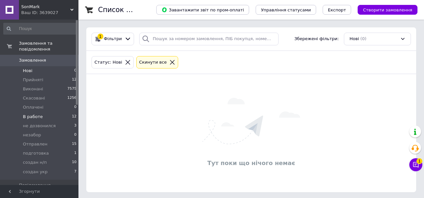
click at [42, 112] on li "В работе 12" at bounding box center [40, 116] width 80 height 9
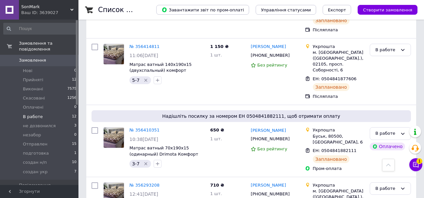
scroll to position [601, 0]
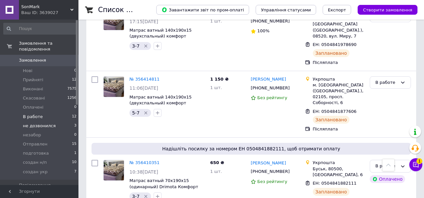
click at [53, 121] on li "не дозвонился 3" at bounding box center [40, 125] width 80 height 9
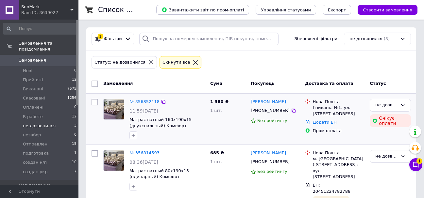
scroll to position [67, 0]
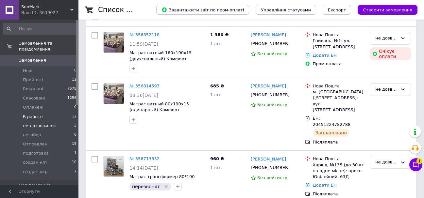
click at [42, 112] on li "В работе 12" at bounding box center [40, 116] width 80 height 9
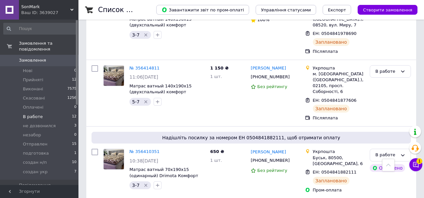
scroll to position [601, 0]
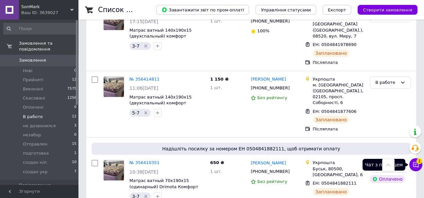
click at [414, 168] on icon at bounding box center [415, 165] width 7 height 7
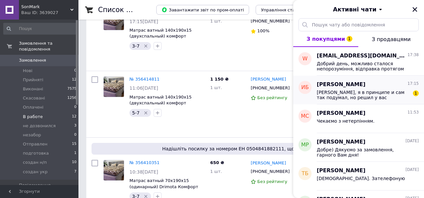
click at [368, 99] on span "[PERSON_NAME], я в принципе и сам так подумал, но решил у вас уточнить." at bounding box center [362, 95] width 93 height 10
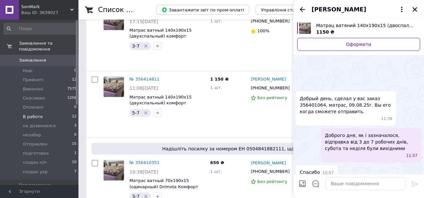
scroll to position [185, 0]
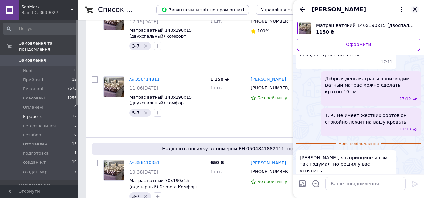
click at [414, 11] on icon "Закрити" at bounding box center [414, 10] width 6 height 6
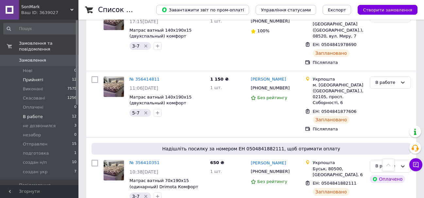
click at [35, 77] on span "Прийняті" at bounding box center [33, 80] width 20 height 6
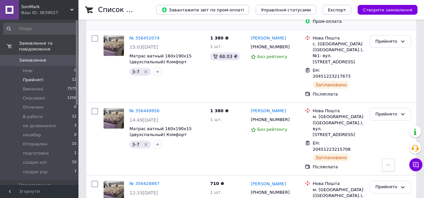
scroll to position [669, 0]
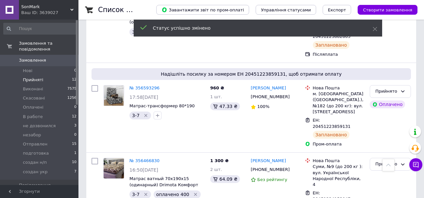
scroll to position [342, 0]
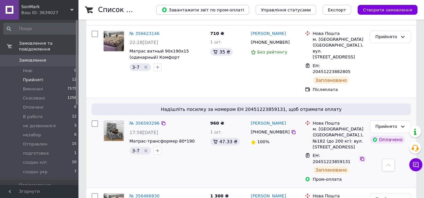
click at [360, 157] on icon at bounding box center [362, 159] width 4 height 4
click at [392, 123] on div "Прийнято" at bounding box center [386, 126] width 22 height 7
click at [390, 165] on li "создан н/п" at bounding box center [390, 171] width 40 height 12
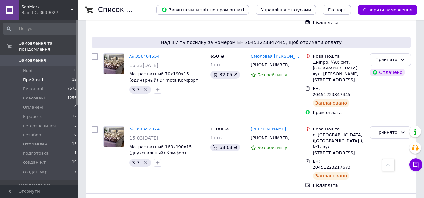
scroll to position [608, 0]
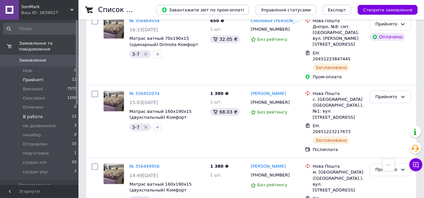
click at [44, 112] on li "В работе 12" at bounding box center [40, 116] width 80 height 9
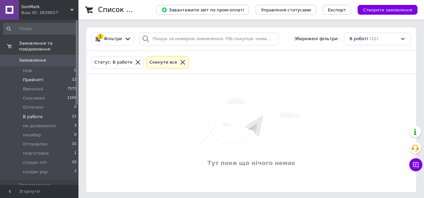
click at [40, 77] on span "Прийняті" at bounding box center [33, 80] width 20 height 6
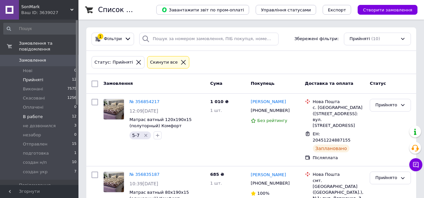
click at [50, 112] on li "В работе 12" at bounding box center [40, 116] width 80 height 9
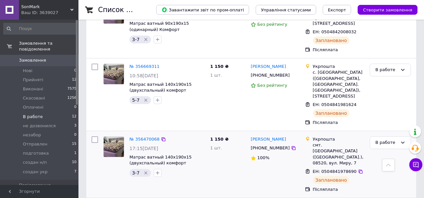
scroll to position [470, 0]
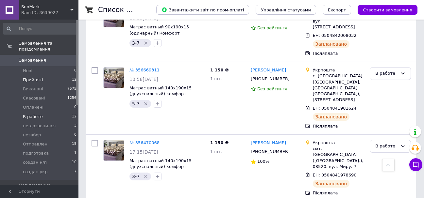
click at [50, 77] on li "Прийняті 12" at bounding box center [40, 79] width 80 height 9
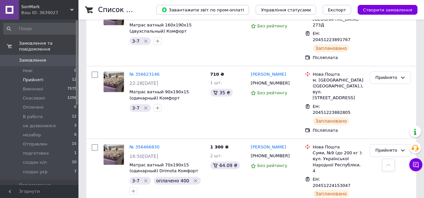
scroll to position [269, 0]
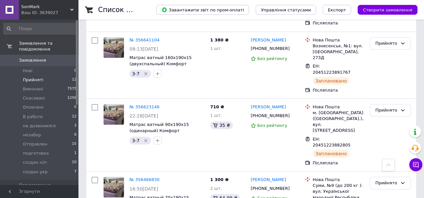
click at [36, 77] on span "Прийняті" at bounding box center [33, 80] width 20 height 6
click at [45, 112] on li "В работе 12" at bounding box center [40, 116] width 80 height 9
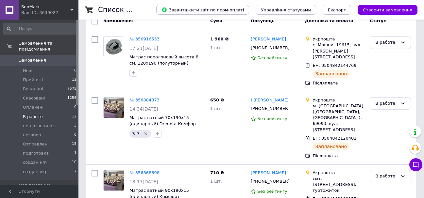
scroll to position [65, 0]
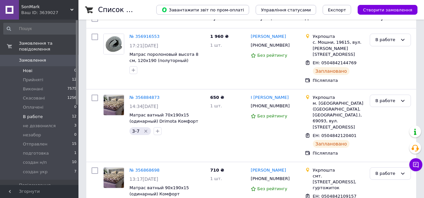
click at [44, 69] on li "Нові 0" at bounding box center [40, 70] width 80 height 9
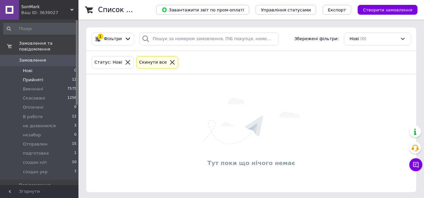
click at [42, 75] on li "Прийняті 12" at bounding box center [40, 79] width 80 height 9
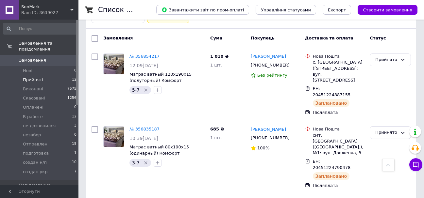
scroll to position [8, 0]
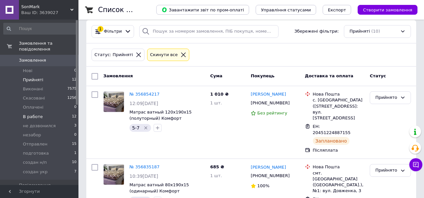
click at [43, 112] on li "В работе 12" at bounding box center [40, 116] width 80 height 9
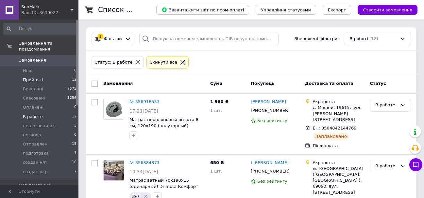
click at [52, 76] on li "Прийняті 12" at bounding box center [40, 79] width 80 height 9
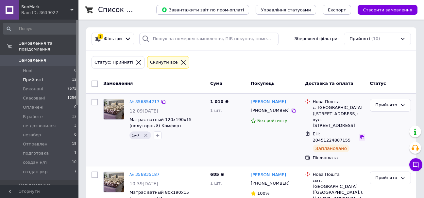
click at [359, 135] on icon at bounding box center [361, 137] width 5 height 5
click at [148, 103] on link "№ 356854217" at bounding box center [144, 101] width 30 height 5
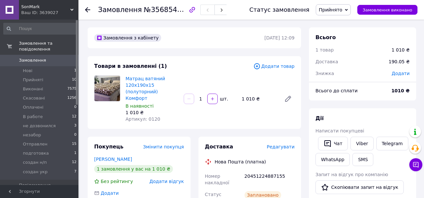
click at [278, 144] on span "Редагувати" at bounding box center [280, 146] width 28 height 5
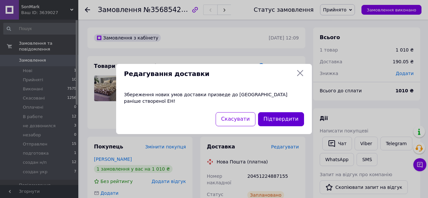
click at [281, 115] on button "Підтвердити" at bounding box center [281, 119] width 46 height 14
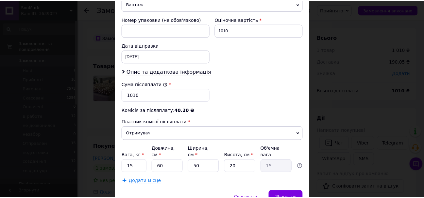
scroll to position [300, 0]
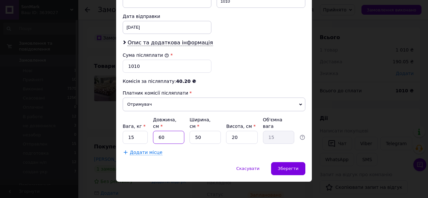
click at [175, 132] on input "60" at bounding box center [168, 137] width 31 height 13
type input "8"
type input "2"
type input "80"
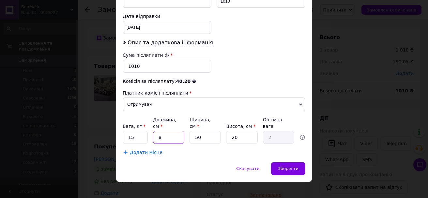
type input "20"
type input "80"
click at [206, 131] on input "50" at bounding box center [205, 137] width 31 height 13
type input "7"
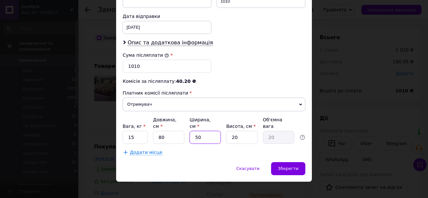
type input "2.8"
type input "75"
type input "30"
type input "75"
click at [294, 166] on span "Зберегти" at bounding box center [288, 168] width 21 height 5
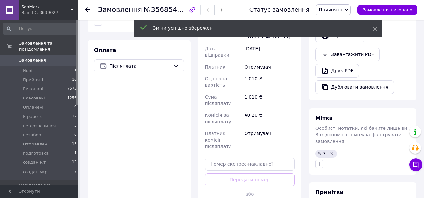
scroll to position [196, 0]
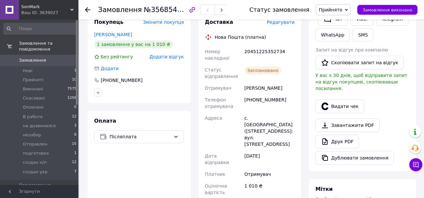
scroll to position [65, 0]
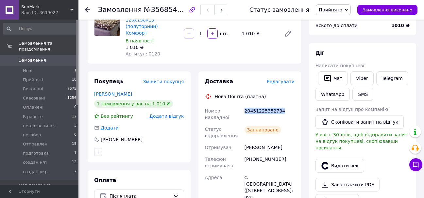
drag, startPoint x: 281, startPoint y: 104, endPoint x: 245, endPoint y: 106, distance: 36.6
click at [245, 106] on div "20451225352734" at bounding box center [269, 114] width 53 height 18
copy div "20451225352734"
click at [336, 8] on span "Прийнято" at bounding box center [330, 9] width 24 height 5
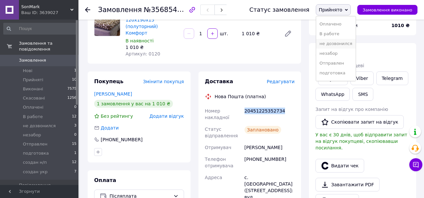
scroll to position [37, 0]
click at [350, 64] on li "создан н/п" at bounding box center [335, 65] width 39 height 10
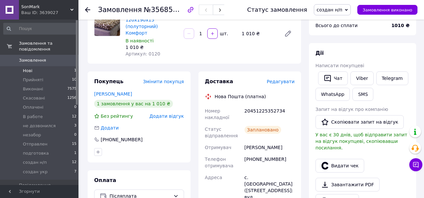
click at [32, 66] on li "Нові 1" at bounding box center [40, 70] width 80 height 9
